Goal: Task Accomplishment & Management: Use online tool/utility

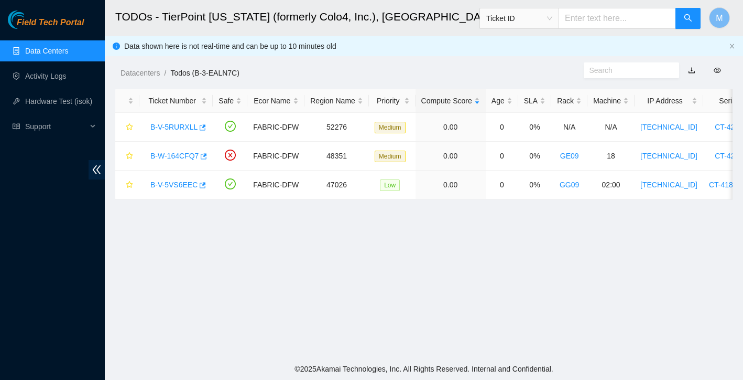
scroll to position [206, 0]
click at [56, 55] on link "Data Centers" at bounding box center [46, 51] width 43 height 8
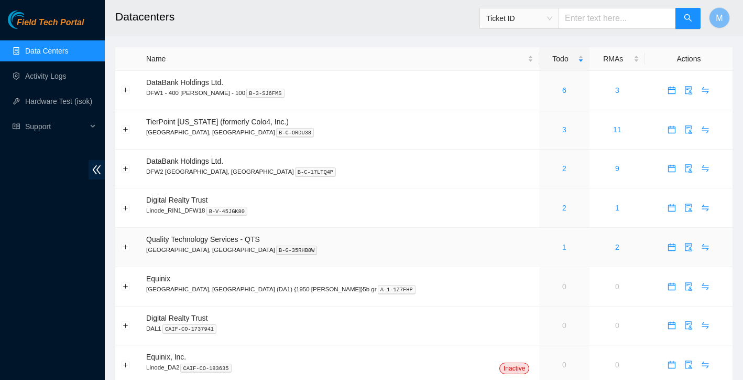
click at [563, 245] on link "1" at bounding box center [565, 247] width 4 height 8
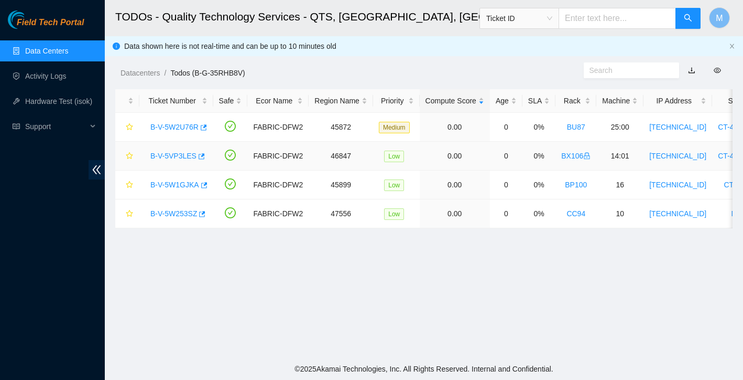
click at [184, 157] on link "B-V-5VP3LES" at bounding box center [173, 156] width 46 height 8
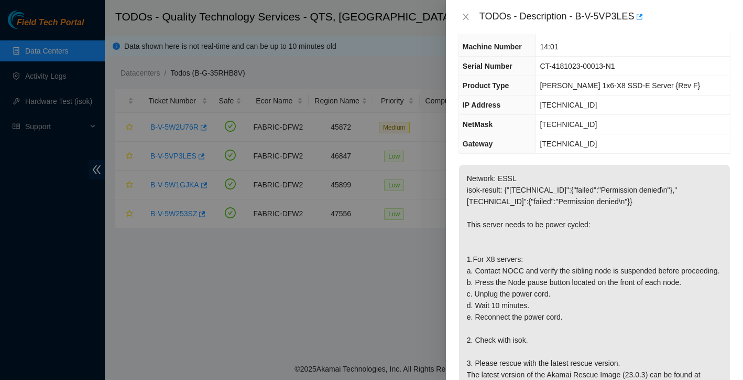
scroll to position [39, 0]
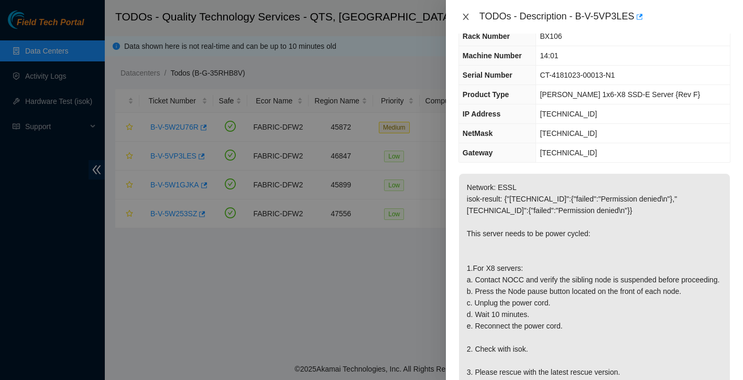
click at [469, 18] on icon "close" at bounding box center [466, 17] width 8 height 8
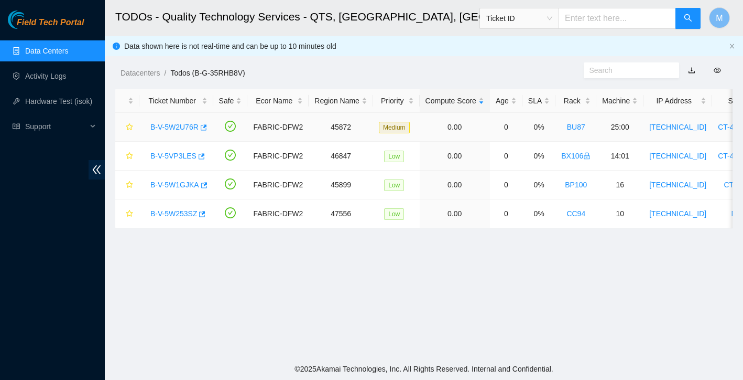
click at [180, 125] on link "B-V-5W2U76R" at bounding box center [174, 127] width 48 height 8
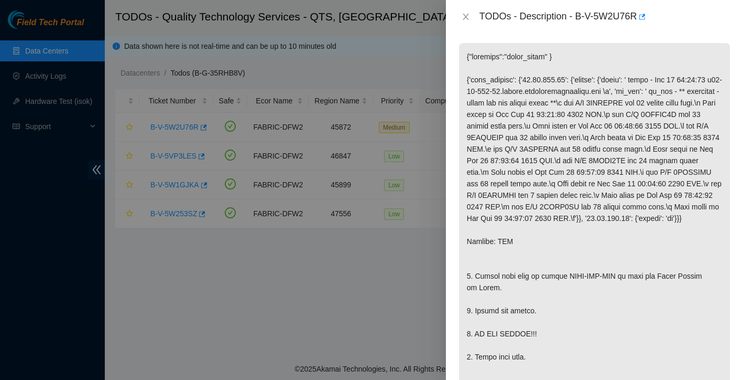
scroll to position [190, 0]
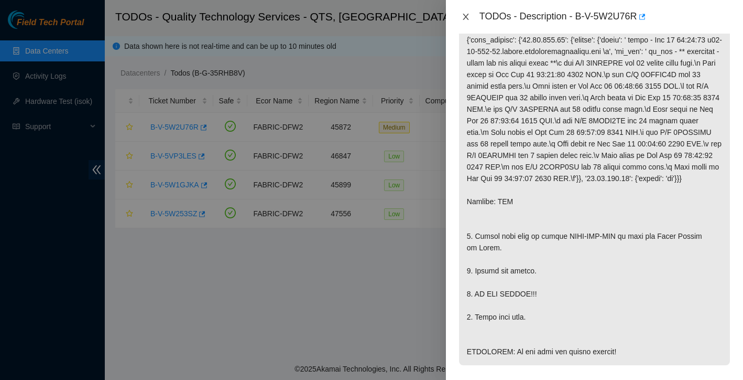
click at [468, 21] on button "Close" at bounding box center [466, 17] width 15 height 10
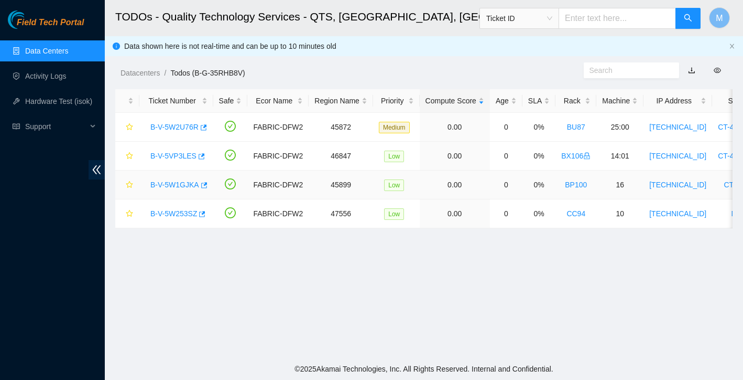
click at [187, 182] on link "B-V-5W1GJKA" at bounding box center [174, 184] width 49 height 8
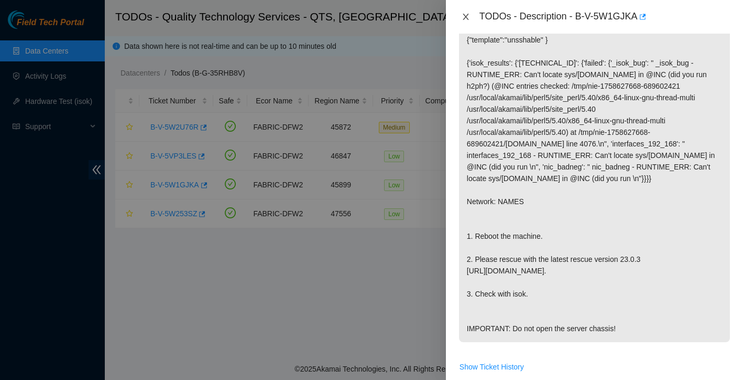
click at [467, 15] on icon "close" at bounding box center [466, 17] width 6 height 6
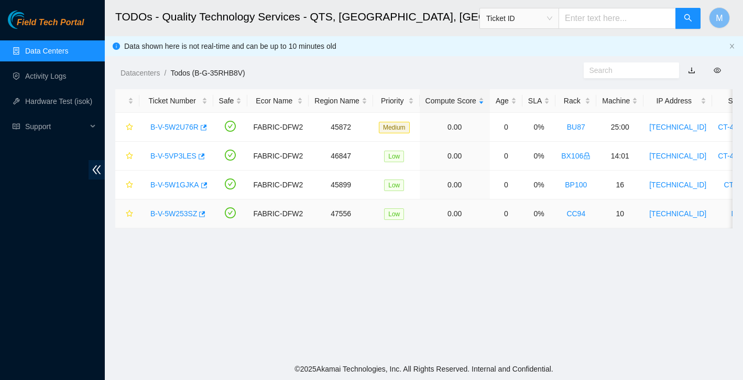
click at [184, 215] on link "B-V-5W253SZ" at bounding box center [173, 213] width 47 height 8
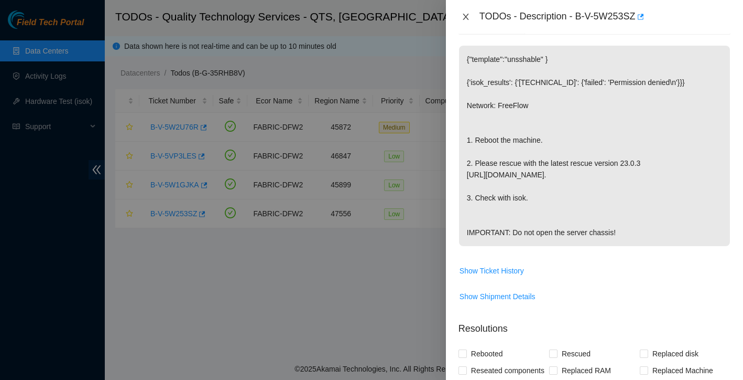
click at [462, 19] on icon "close" at bounding box center [466, 17] width 8 height 8
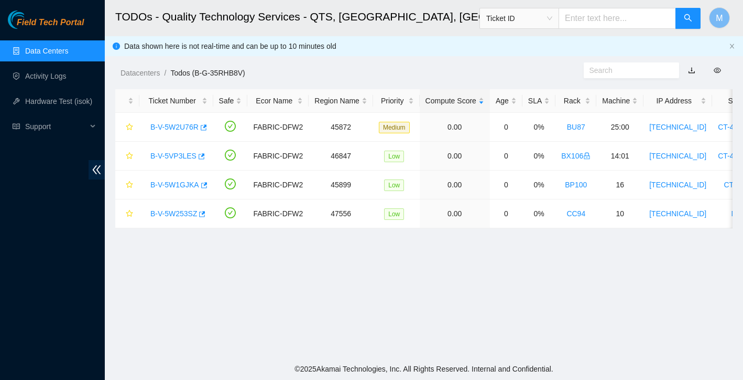
click at [60, 49] on link "Data Centers" at bounding box center [46, 51] width 43 height 8
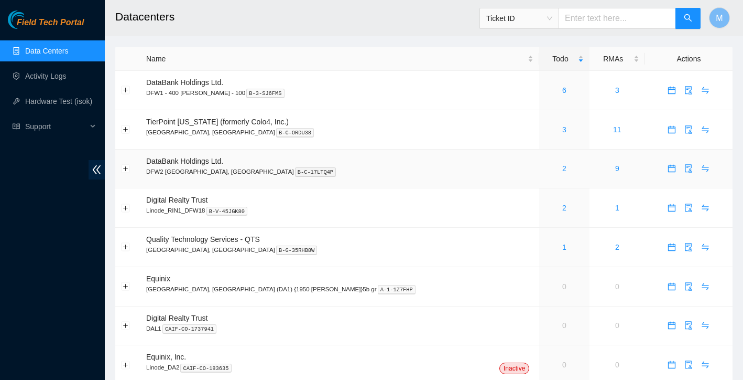
click at [545, 171] on div "2" at bounding box center [564, 169] width 38 height 12
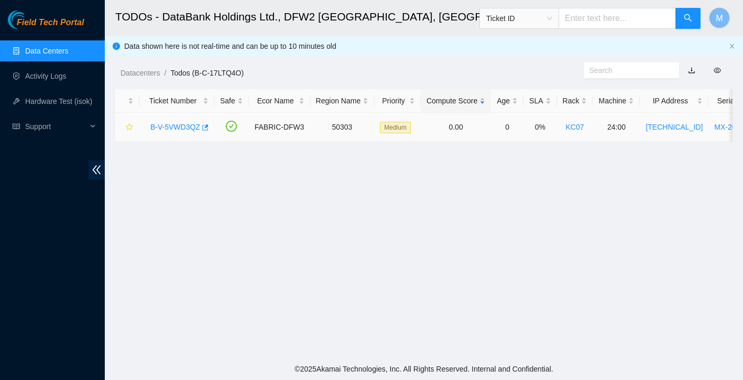
click at [174, 122] on div "B-V-5VWD3QZ" at bounding box center [176, 126] width 63 height 17
click at [173, 127] on link "B-V-5VWD3QZ" at bounding box center [175, 127] width 50 height 8
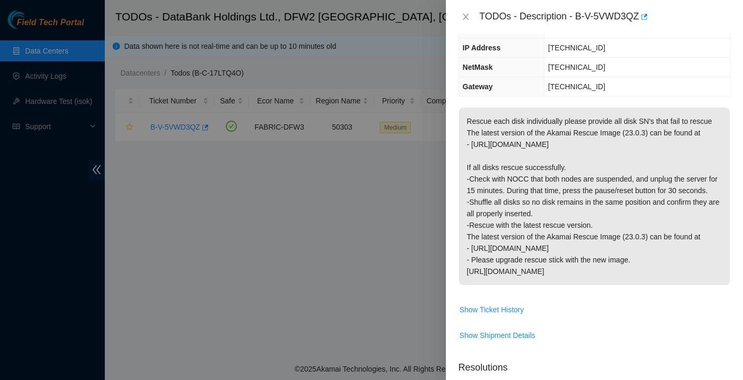
scroll to position [77, 0]
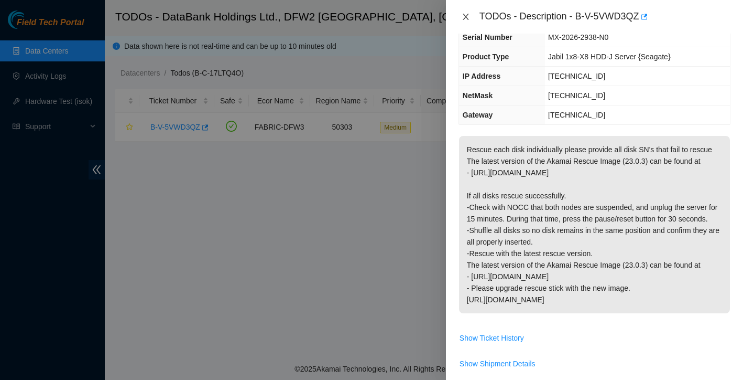
click at [465, 15] on icon "close" at bounding box center [466, 17] width 6 height 6
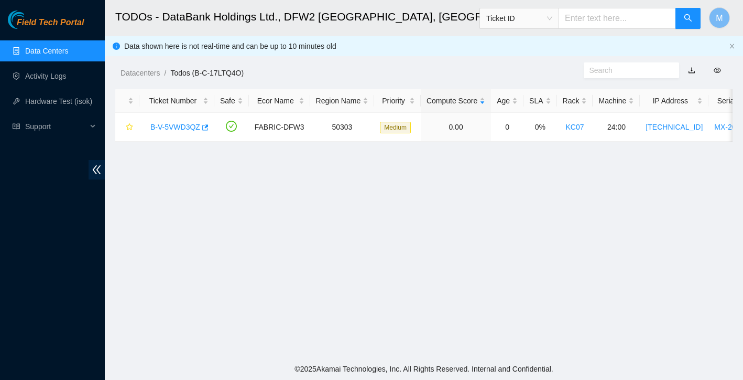
click at [68, 54] on link "Data Centers" at bounding box center [46, 51] width 43 height 8
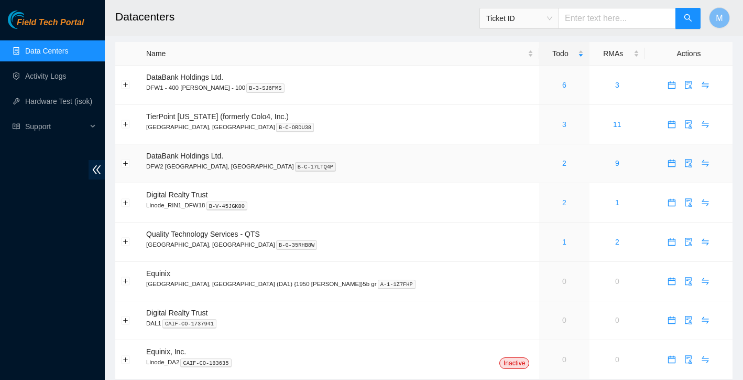
scroll to position [5, 0]
click at [563, 242] on link "1" at bounding box center [565, 242] width 4 height 8
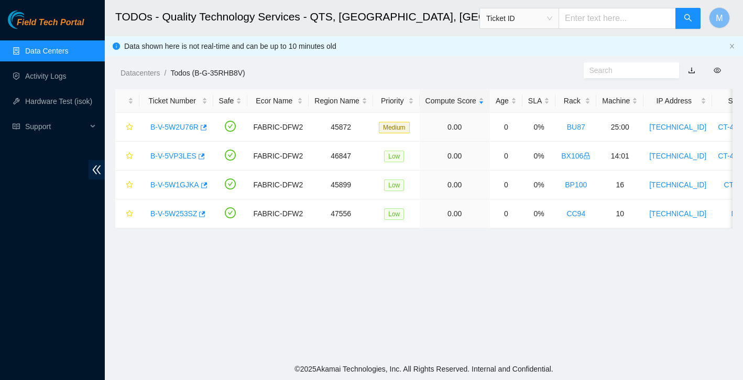
click at [55, 55] on link "Data Centers" at bounding box center [46, 51] width 43 height 8
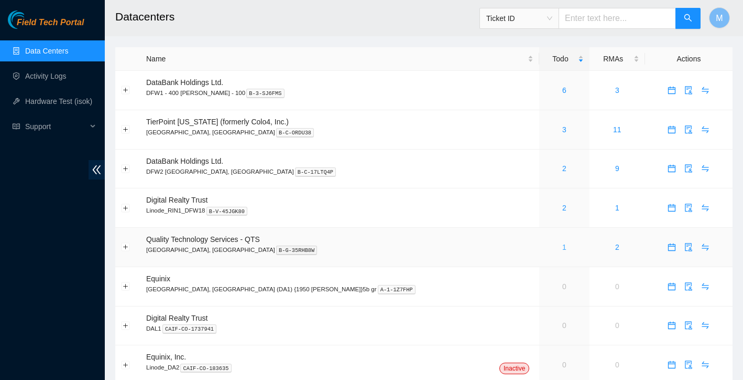
click at [563, 245] on link "1" at bounding box center [565, 247] width 4 height 8
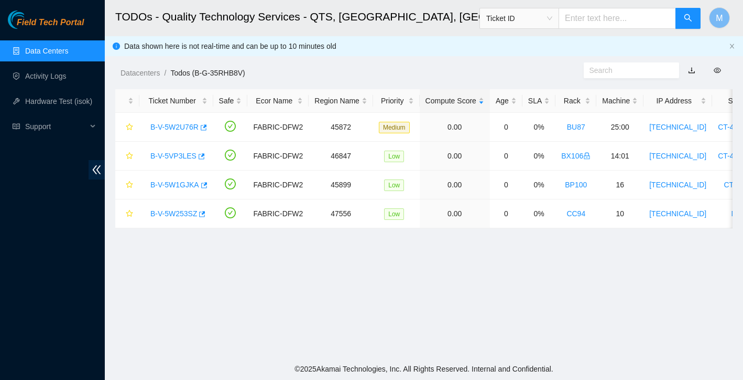
click at [62, 48] on link "Data Centers" at bounding box center [46, 51] width 43 height 8
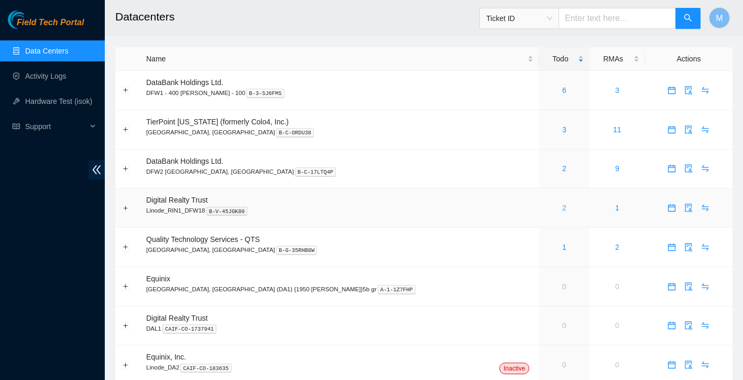
click at [563, 208] on link "2" at bounding box center [565, 207] width 4 height 8
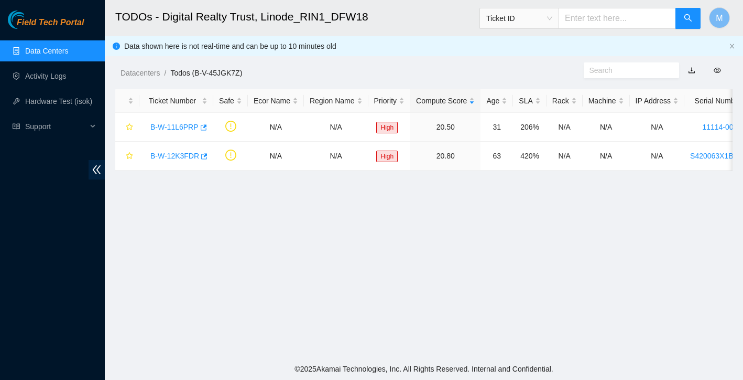
click at [52, 50] on link "Data Centers" at bounding box center [46, 51] width 43 height 8
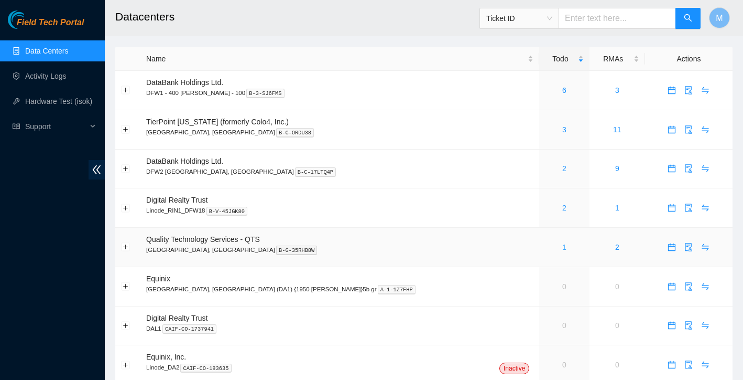
click at [563, 246] on link "1" at bounding box center [565, 247] width 4 height 8
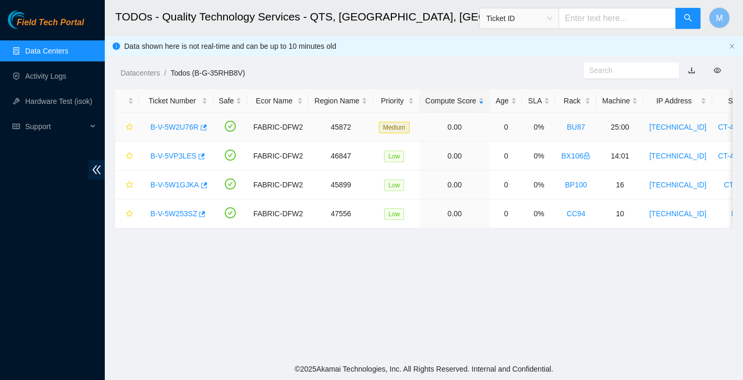
click at [166, 132] on div "B-V-5W2U76R" at bounding box center [176, 126] width 62 height 17
click at [193, 127] on link "B-V-5W2U76R" at bounding box center [174, 127] width 48 height 8
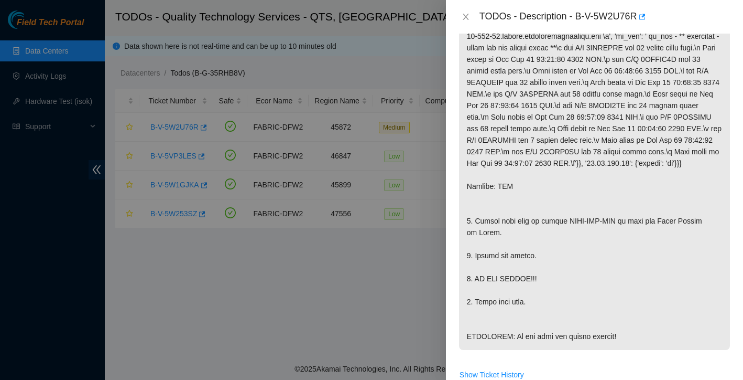
scroll to position [212, 0]
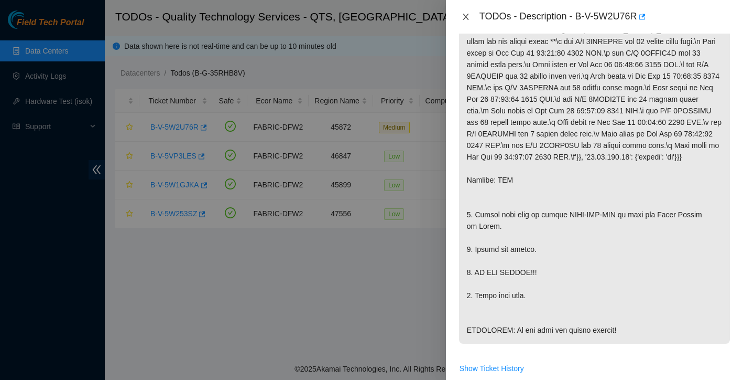
click at [465, 16] on icon "close" at bounding box center [466, 17] width 8 height 8
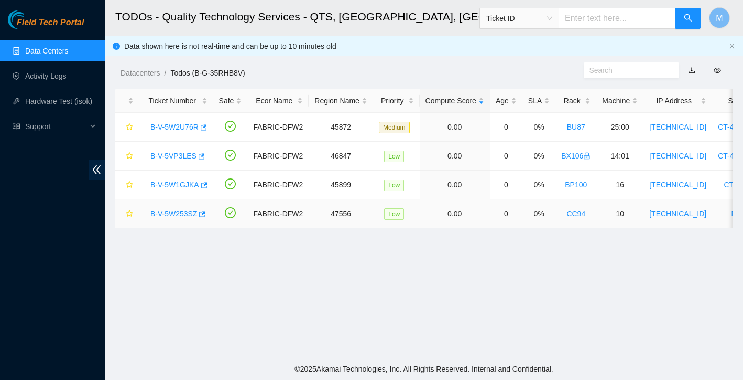
click at [177, 214] on link "B-V-5W253SZ" at bounding box center [173, 213] width 47 height 8
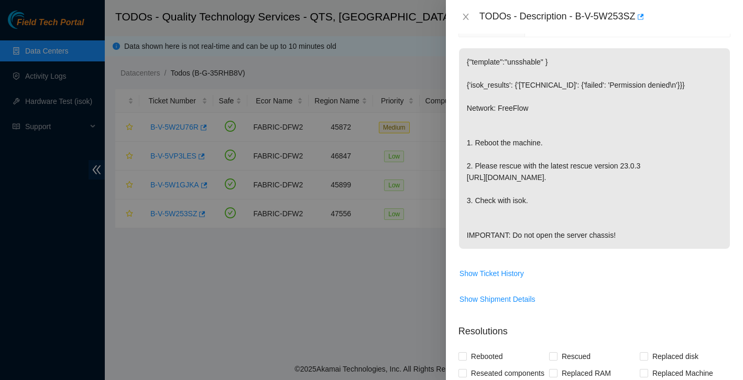
scroll to position [188, 0]
click at [465, 13] on icon "close" at bounding box center [466, 17] width 8 height 8
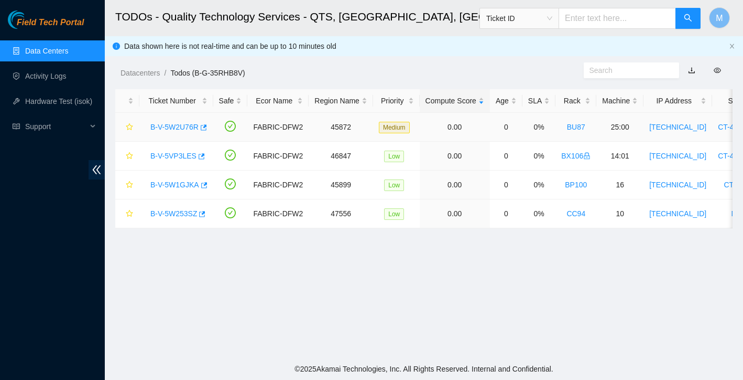
click at [186, 128] on link "B-V-5W2U76R" at bounding box center [174, 127] width 48 height 8
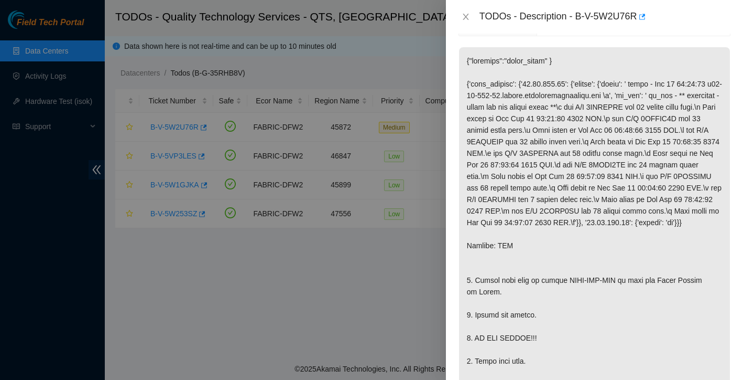
scroll to position [167, 0]
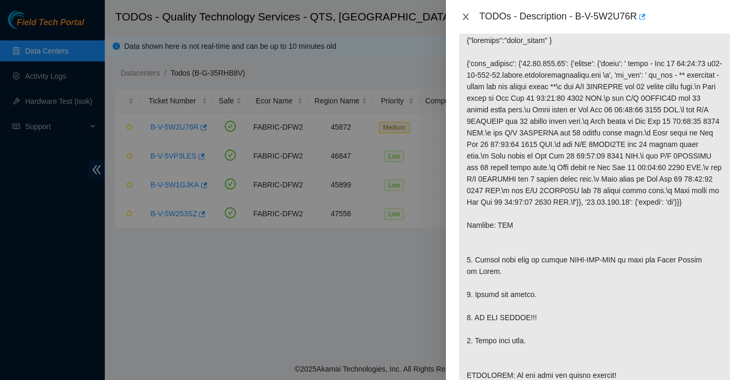
click at [466, 16] on icon "close" at bounding box center [466, 17] width 6 height 6
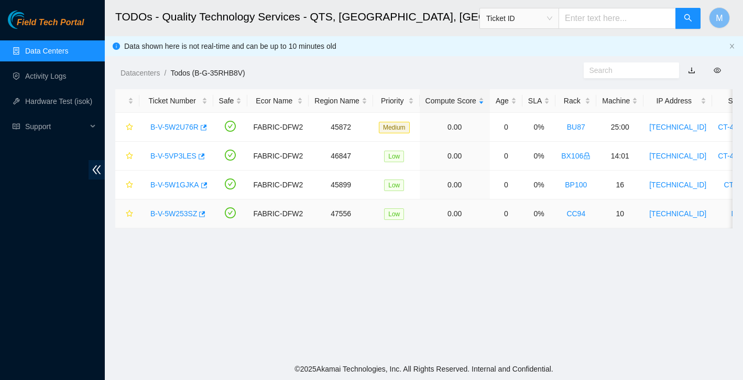
click at [174, 210] on link "B-V-5W253SZ" at bounding box center [173, 213] width 47 height 8
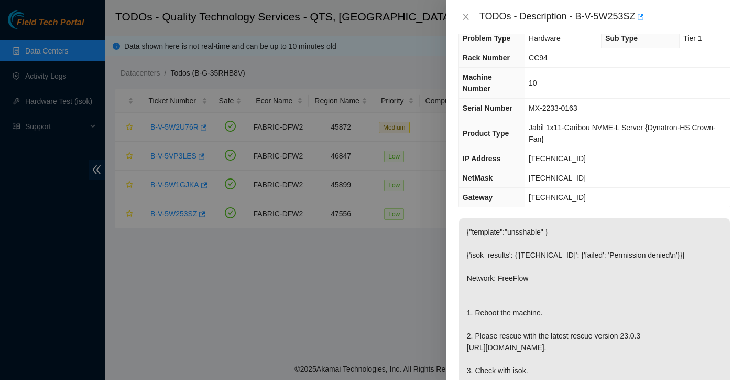
scroll to position [0, 0]
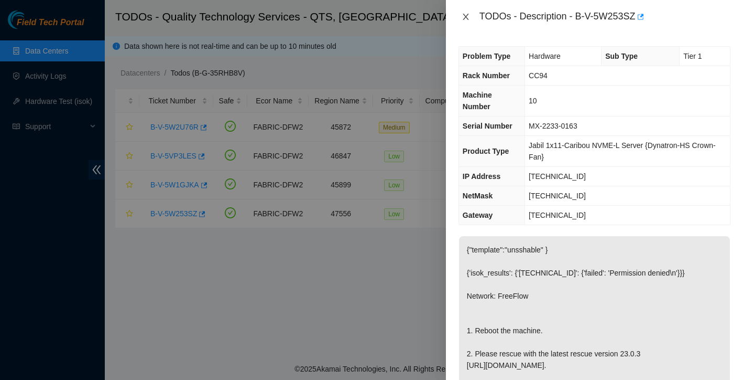
click at [466, 16] on icon "close" at bounding box center [466, 17] width 6 height 6
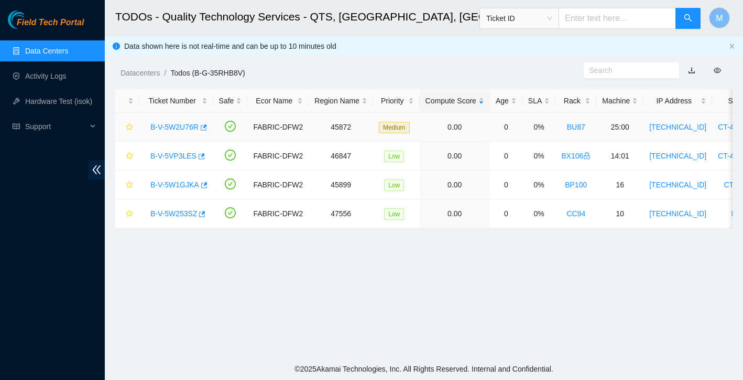
click at [177, 125] on link "B-V-5W2U76R" at bounding box center [174, 127] width 48 height 8
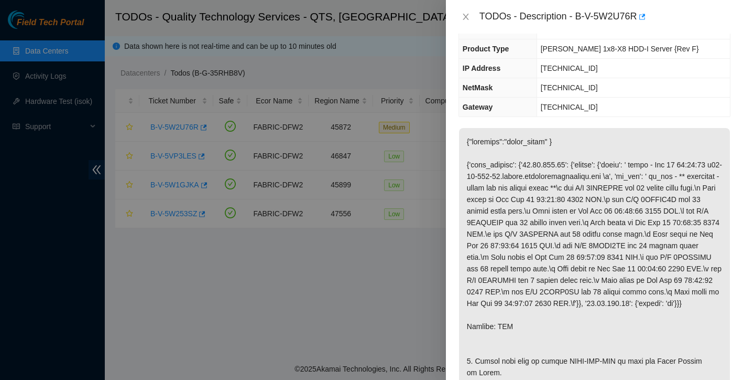
scroll to position [44, 0]
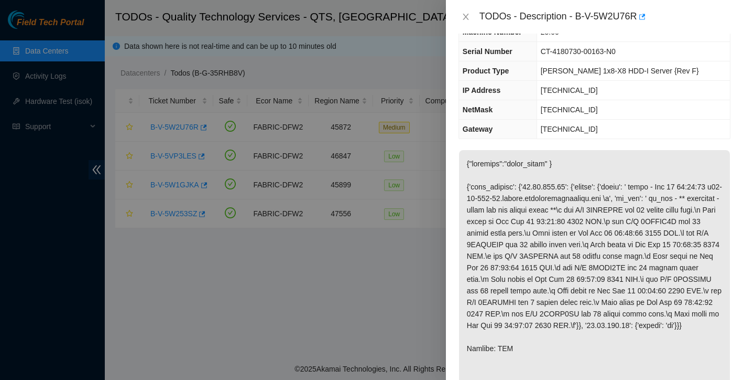
click at [408, 34] on div at bounding box center [371, 190] width 743 height 380
click at [457, 17] on div "TODOs - Description - B-V-5W2U76R" at bounding box center [594, 17] width 297 height 34
click at [467, 19] on icon "close" at bounding box center [466, 17] width 8 height 8
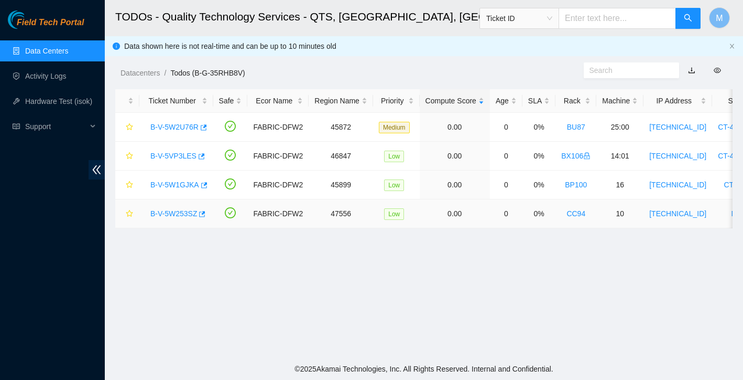
click at [180, 203] on td "B-V-5W253SZ" at bounding box center [176, 213] width 74 height 29
click at [180, 214] on link "B-V-5W253SZ" at bounding box center [173, 213] width 47 height 8
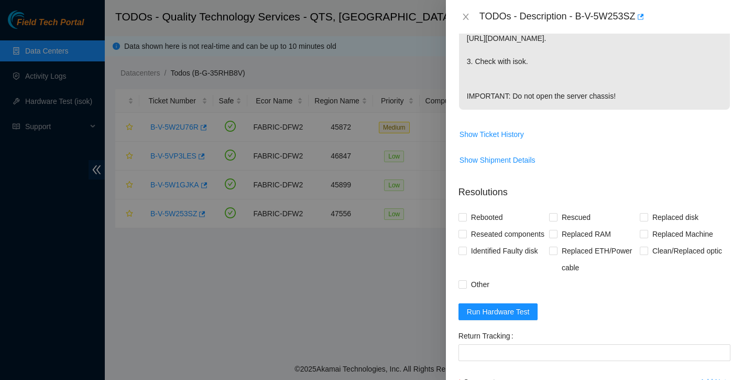
scroll to position [375, 0]
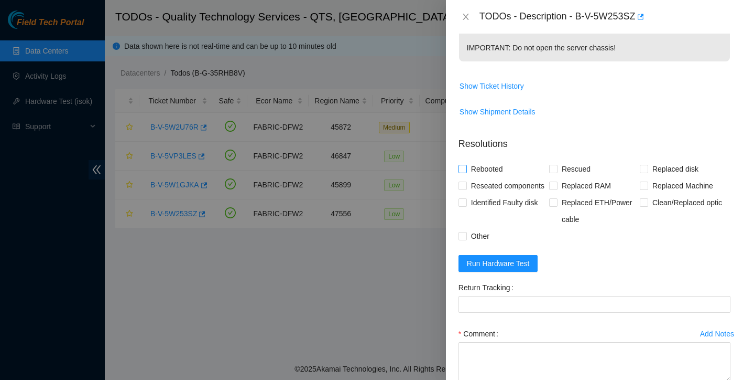
click at [464, 172] on input "Rebooted" at bounding box center [462, 168] width 7 height 7
checkbox input "true"
click at [553, 177] on label "Rescued" at bounding box center [572, 168] width 46 height 17
click at [553, 172] on input "Rescued" at bounding box center [552, 168] width 7 height 7
checkbox input "true"
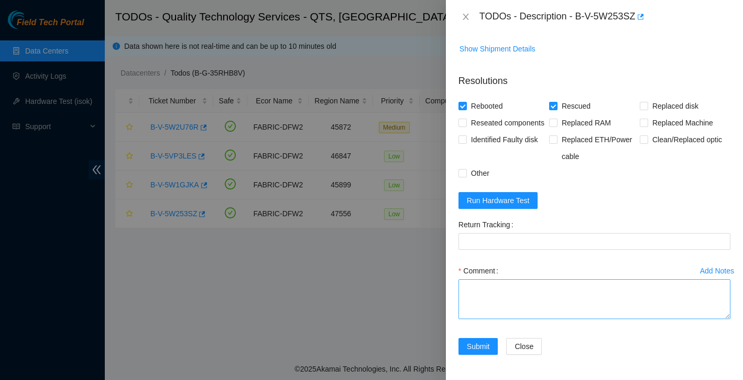
scroll to position [478, 0]
click at [500, 288] on textarea "Comment" at bounding box center [595, 299] width 272 height 40
type textarea "Found with no video rebooted rescued reconfigured isok:"
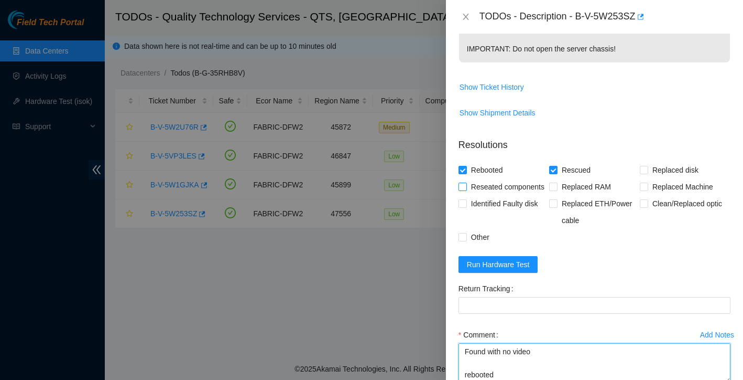
scroll to position [301, 0]
